Goal: Task Accomplishment & Management: Use online tool/utility

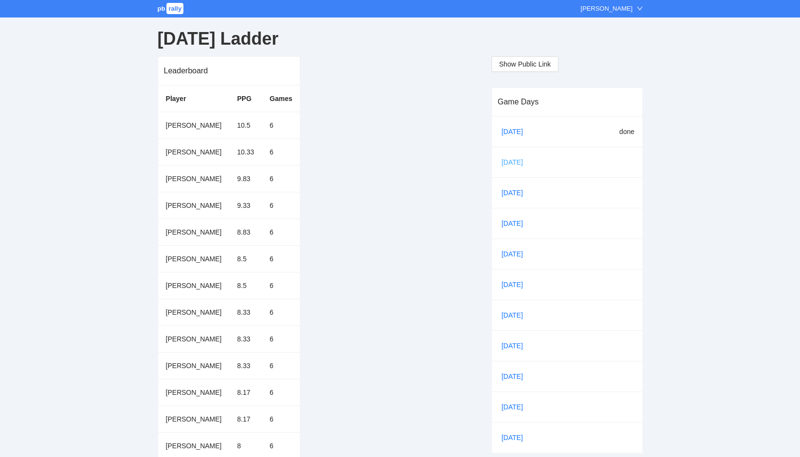
click at [510, 162] on link "[DATE]" at bounding box center [516, 162] width 33 height 15
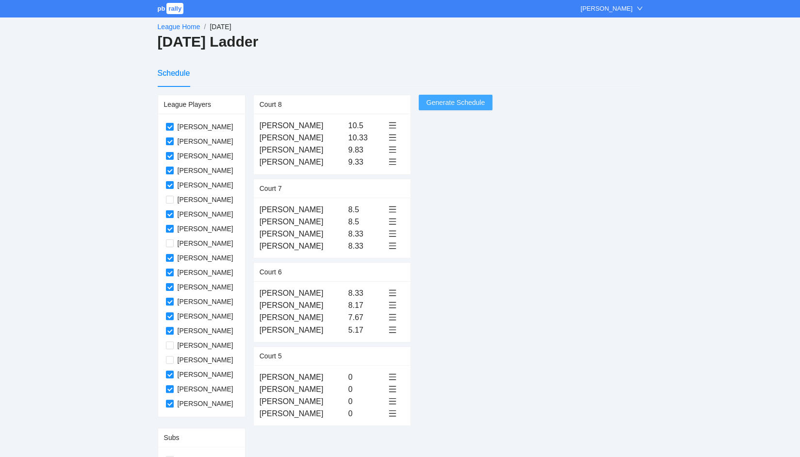
click at [453, 102] on span "Generate Schedule" at bounding box center [456, 102] width 59 height 11
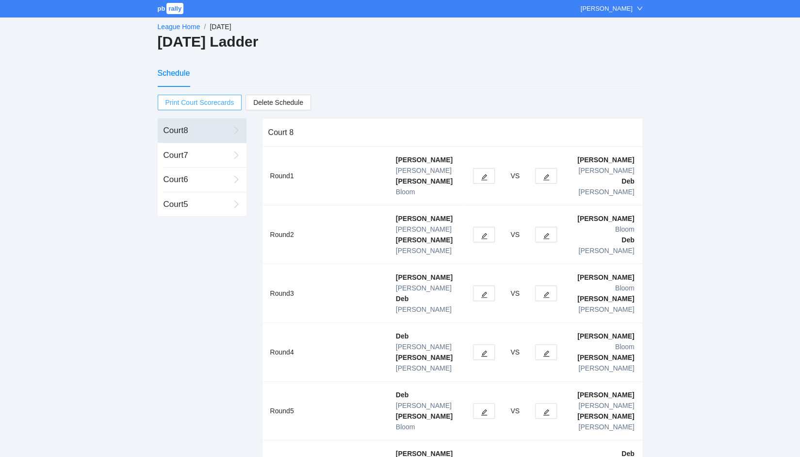
click at [201, 102] on span "Print Court Scorecards" at bounding box center [199, 102] width 69 height 15
